Goal: Task Accomplishment & Management: Use online tool/utility

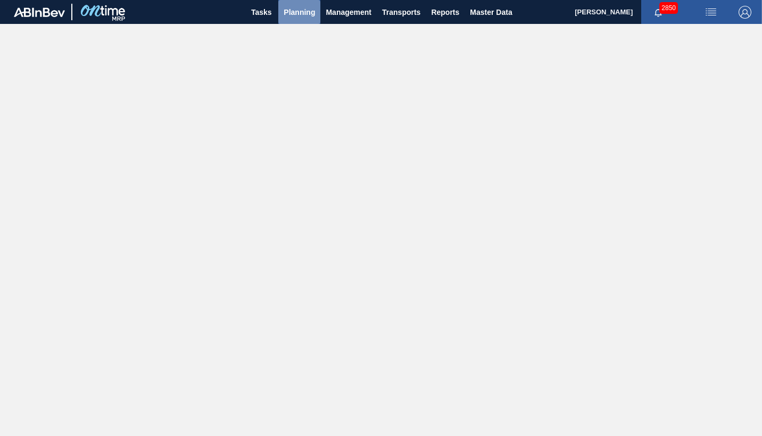
click at [300, 12] on span "Planning" at bounding box center [299, 12] width 31 height 13
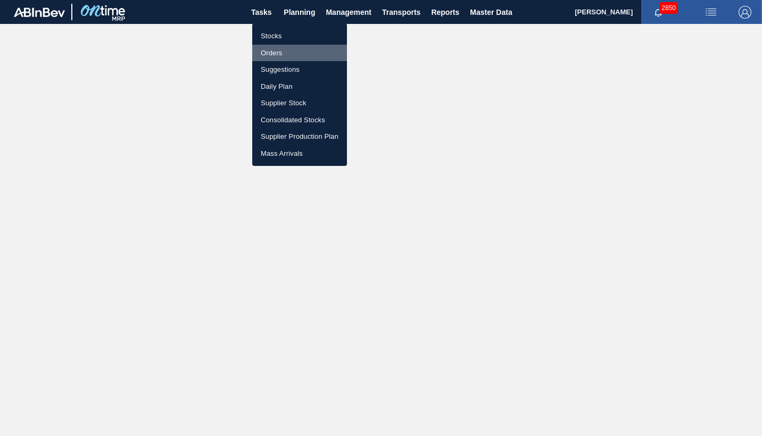
click at [275, 50] on li "Orders" at bounding box center [299, 53] width 95 height 17
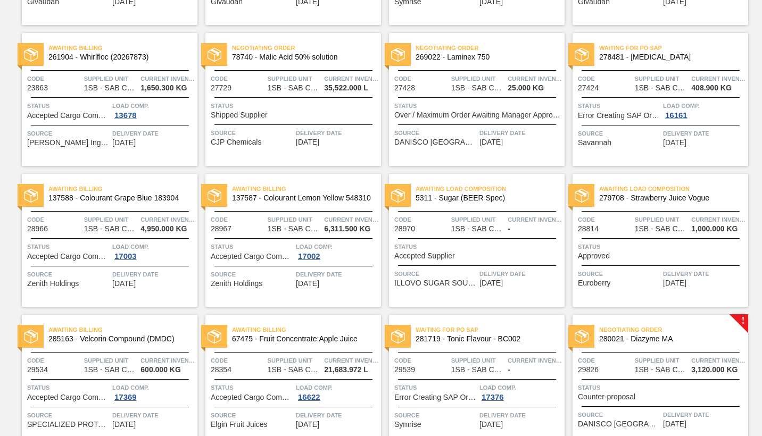
scroll to position [213, 0]
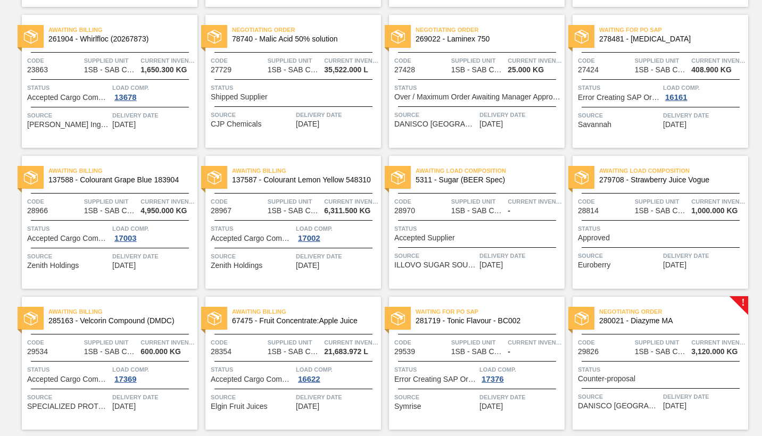
click at [150, 236] on div "Load Comp. 17003" at bounding box center [153, 232] width 82 height 19
click at [165, 239] on div "Load Comp. 17003" at bounding box center [153, 232] width 82 height 19
click at [167, 242] on div "Load Comp. 17003" at bounding box center [153, 232] width 82 height 19
click at [158, 238] on div "Load Comp. 17003" at bounding box center [153, 232] width 82 height 19
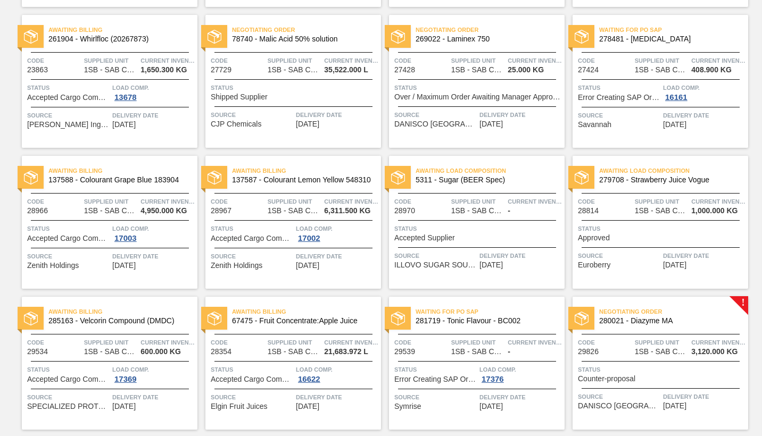
click at [158, 238] on div "Load Comp. 17003" at bounding box center [153, 232] width 82 height 19
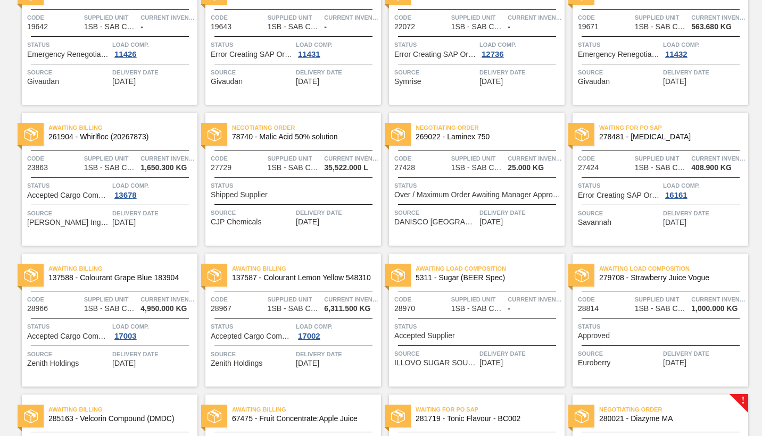
scroll to position [0, 0]
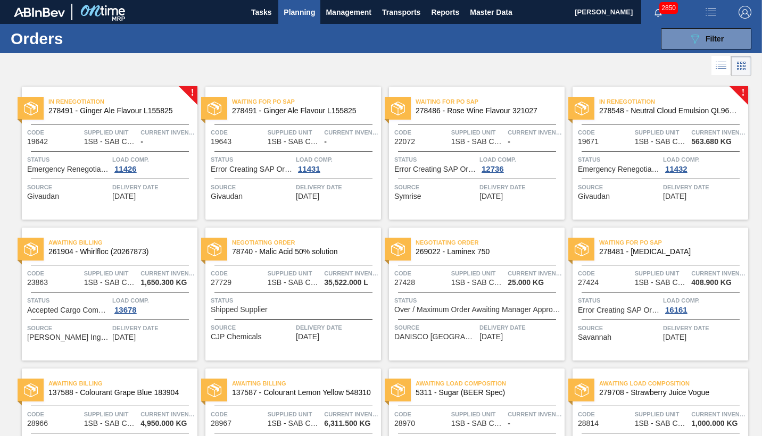
click at [300, 10] on span "Planning" at bounding box center [299, 12] width 31 height 13
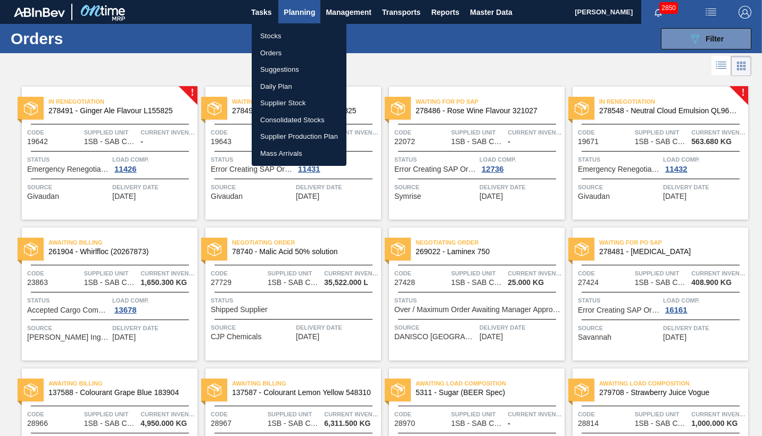
click at [270, 36] on li "Stocks" at bounding box center [299, 36] width 95 height 17
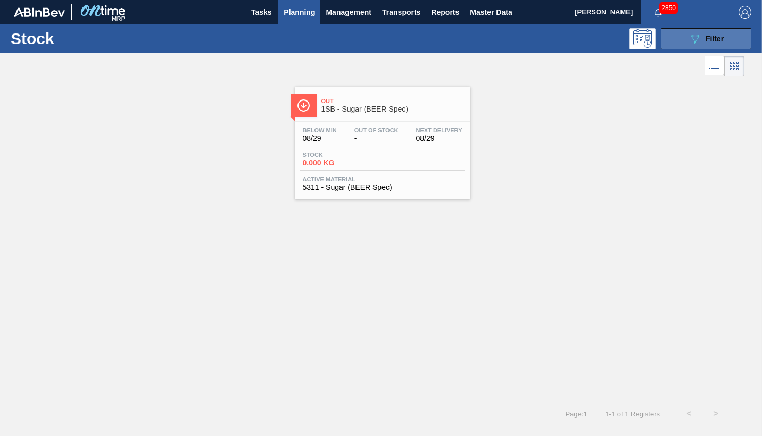
click at [727, 40] on button "089F7B8B-B2A5-4AFE-B5C0-19BA573D28AC Filter" at bounding box center [706, 38] width 90 height 21
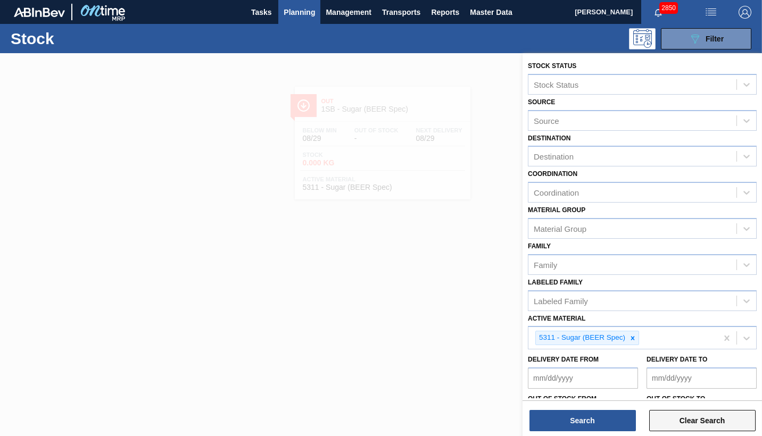
click at [662, 412] on button "Clear Search" at bounding box center [702, 420] width 106 height 21
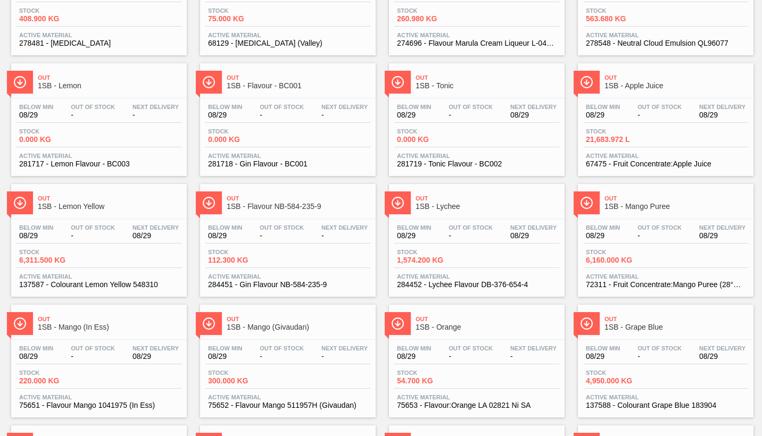
scroll to position [266, 0]
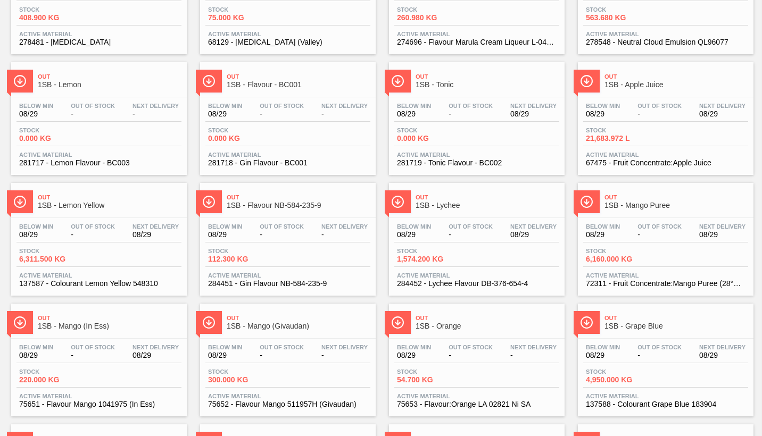
click at [136, 244] on div "Below Min 08/29 Out Of Stock - Next Delivery 08/29 Stock 6,311.500 KG Active Ma…" at bounding box center [99, 254] width 176 height 72
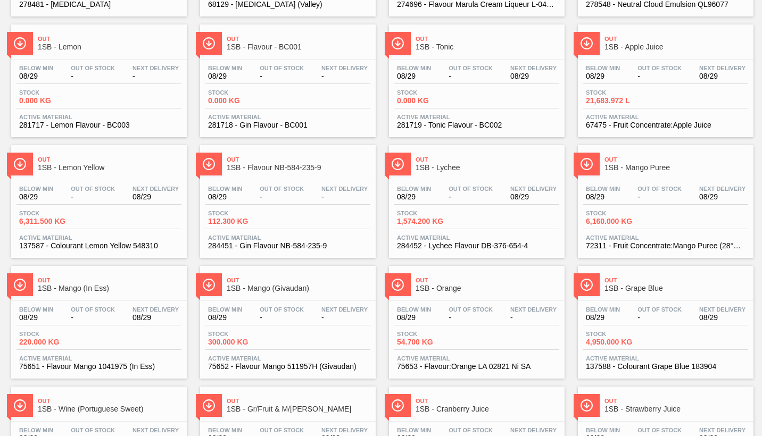
scroll to position [319, 0]
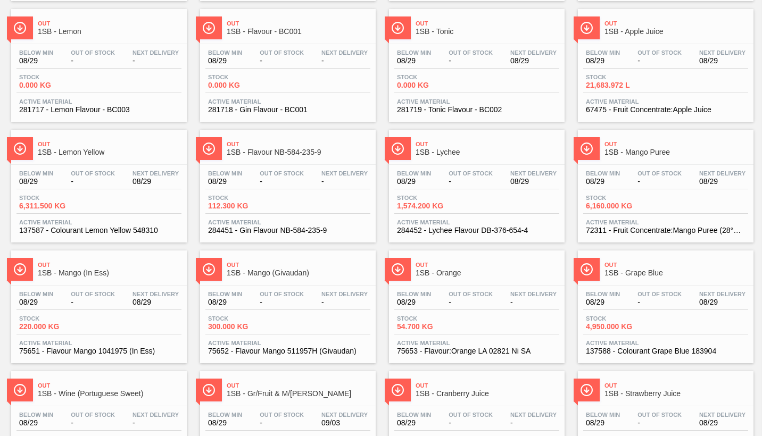
click at [649, 318] on span "Stock" at bounding box center [623, 318] width 74 height 6
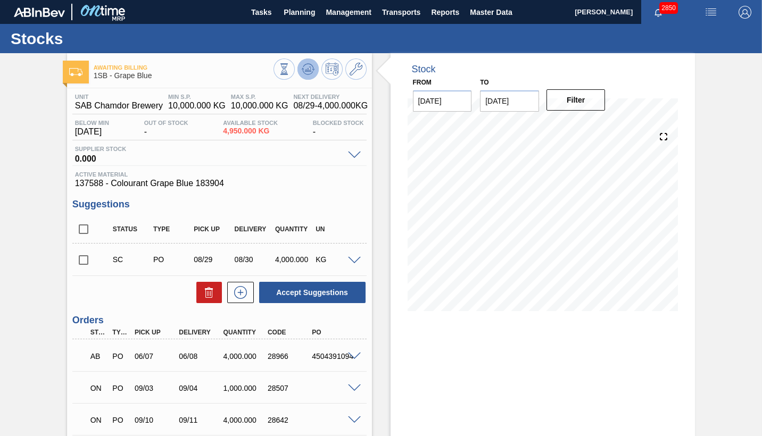
click at [290, 69] on icon at bounding box center [284, 69] width 12 height 12
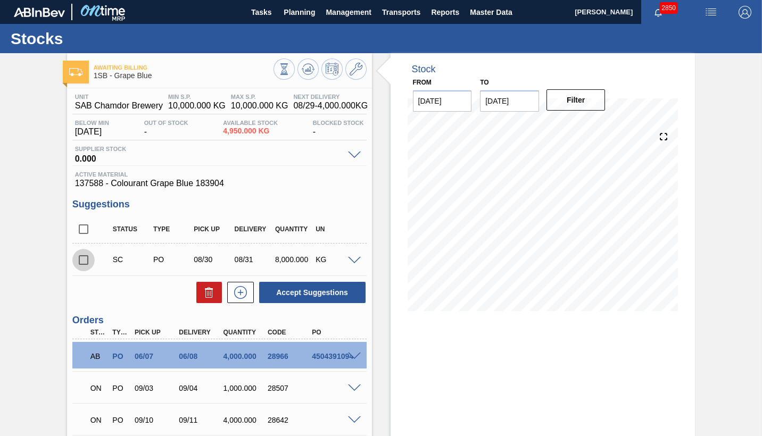
click at [82, 260] on input "checkbox" at bounding box center [83, 260] width 22 height 22
click at [312, 293] on button "Accept Suggestions" at bounding box center [312, 292] width 106 height 21
checkbox input "false"
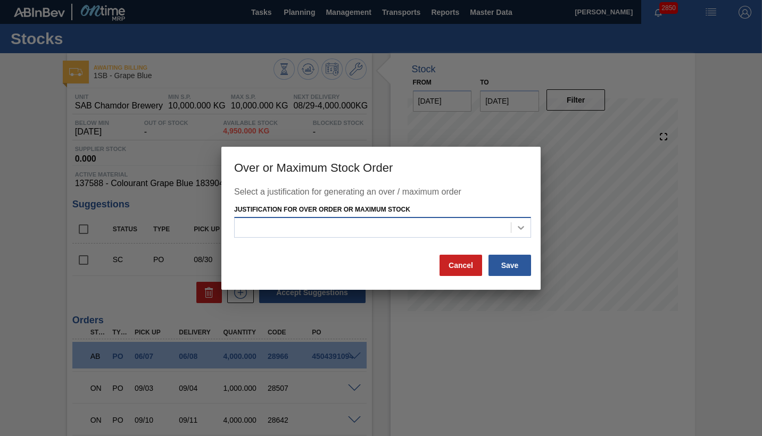
click at [519, 228] on icon at bounding box center [521, 227] width 11 height 11
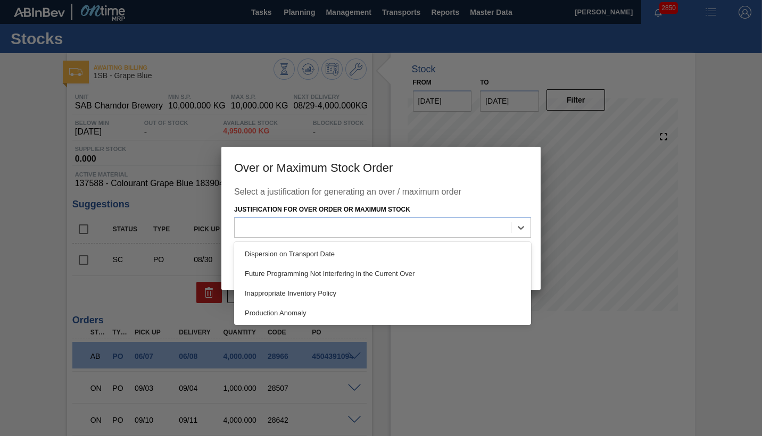
drag, startPoint x: 298, startPoint y: 312, endPoint x: 292, endPoint y: 312, distance: 6.9
click at [292, 312] on div "Production Anomaly" at bounding box center [382, 313] width 297 height 20
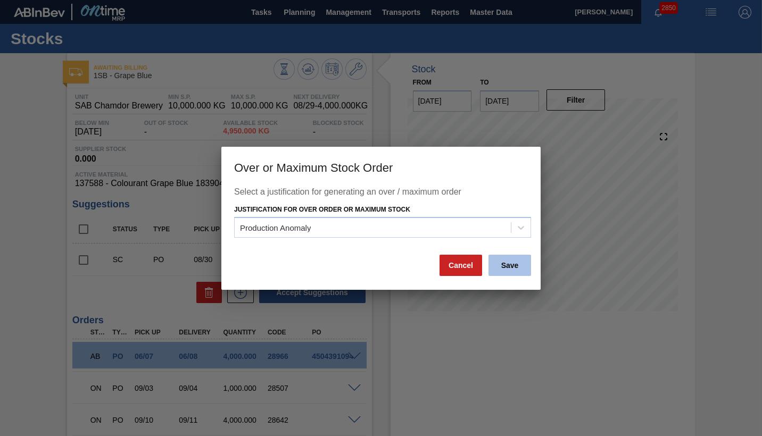
click at [508, 267] on button "Save" at bounding box center [509, 265] width 43 height 21
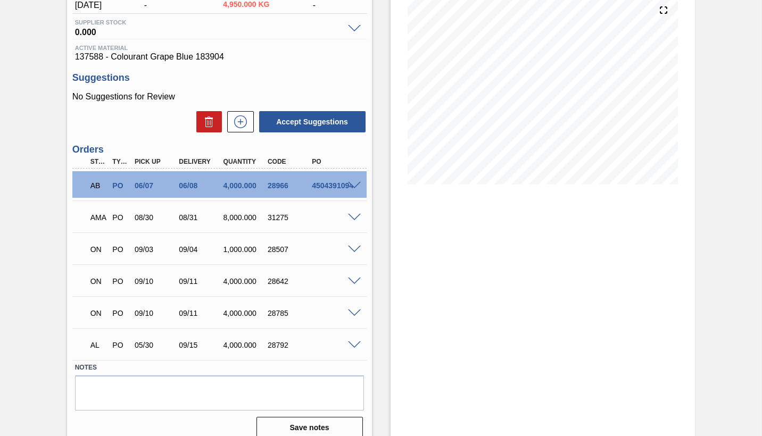
scroll to position [138, 0]
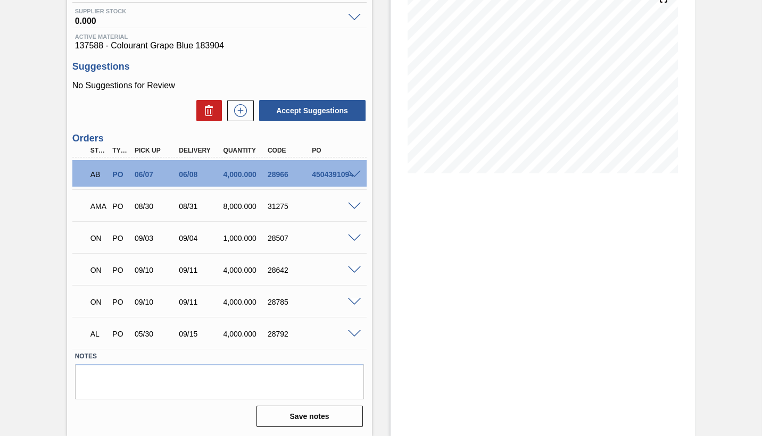
click at [354, 204] on span at bounding box center [354, 207] width 13 height 8
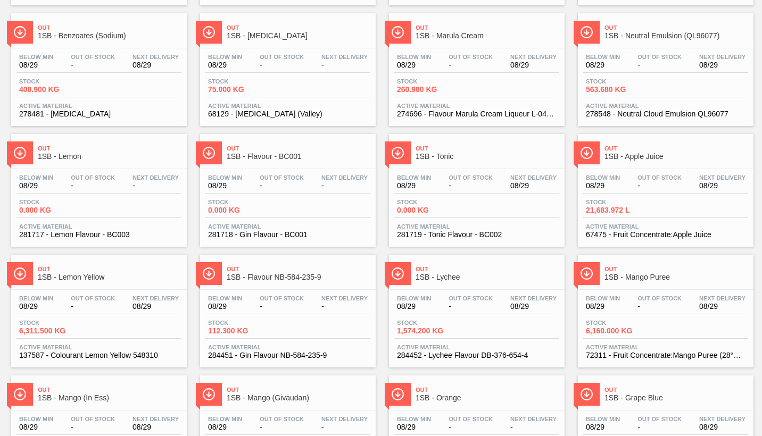
scroll to position [213, 0]
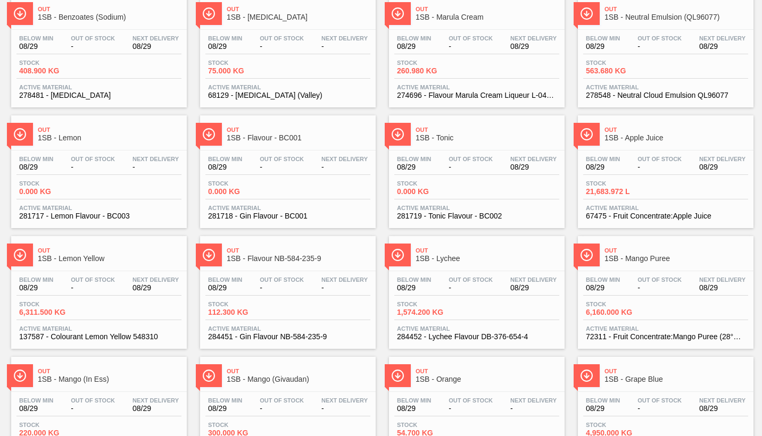
click at [90, 305] on span "Stock" at bounding box center [56, 304] width 74 height 6
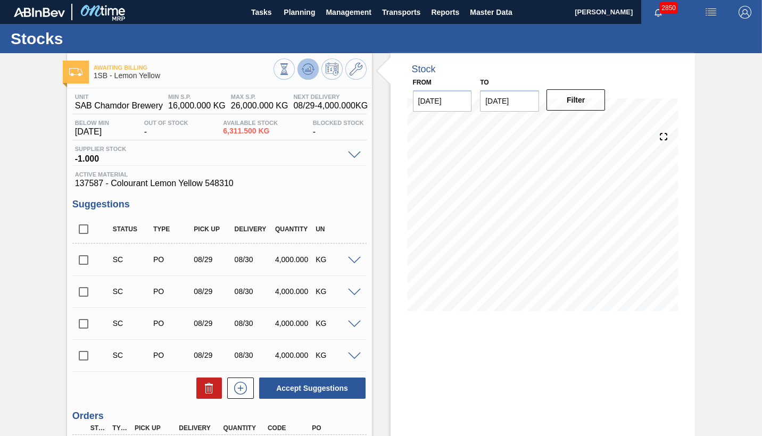
click at [290, 65] on icon at bounding box center [284, 69] width 12 height 12
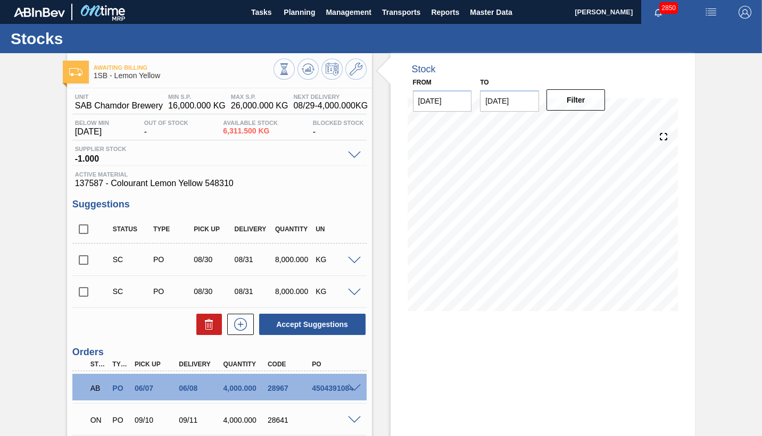
scroll to position [53, 0]
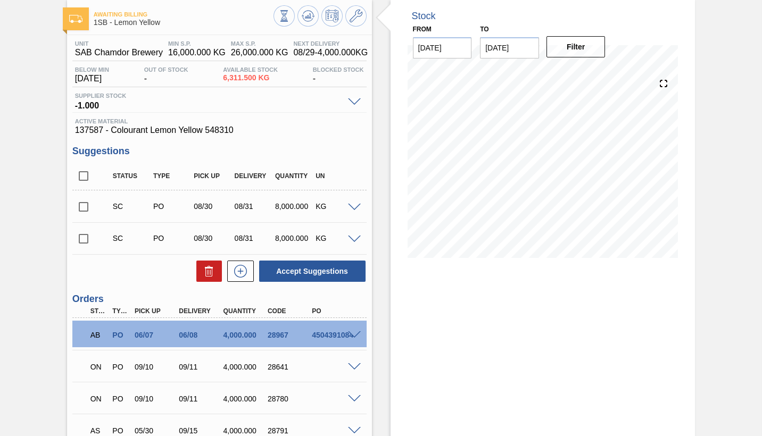
click at [82, 242] on input "checkbox" at bounding box center [83, 239] width 22 height 22
click at [310, 273] on button "Accept Suggestions" at bounding box center [312, 271] width 106 height 21
checkbox input "false"
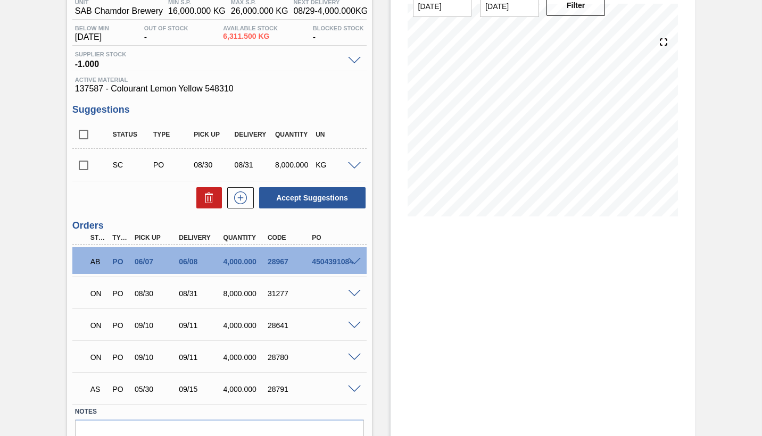
scroll to position [150, 0]
